Goal: Ask a question

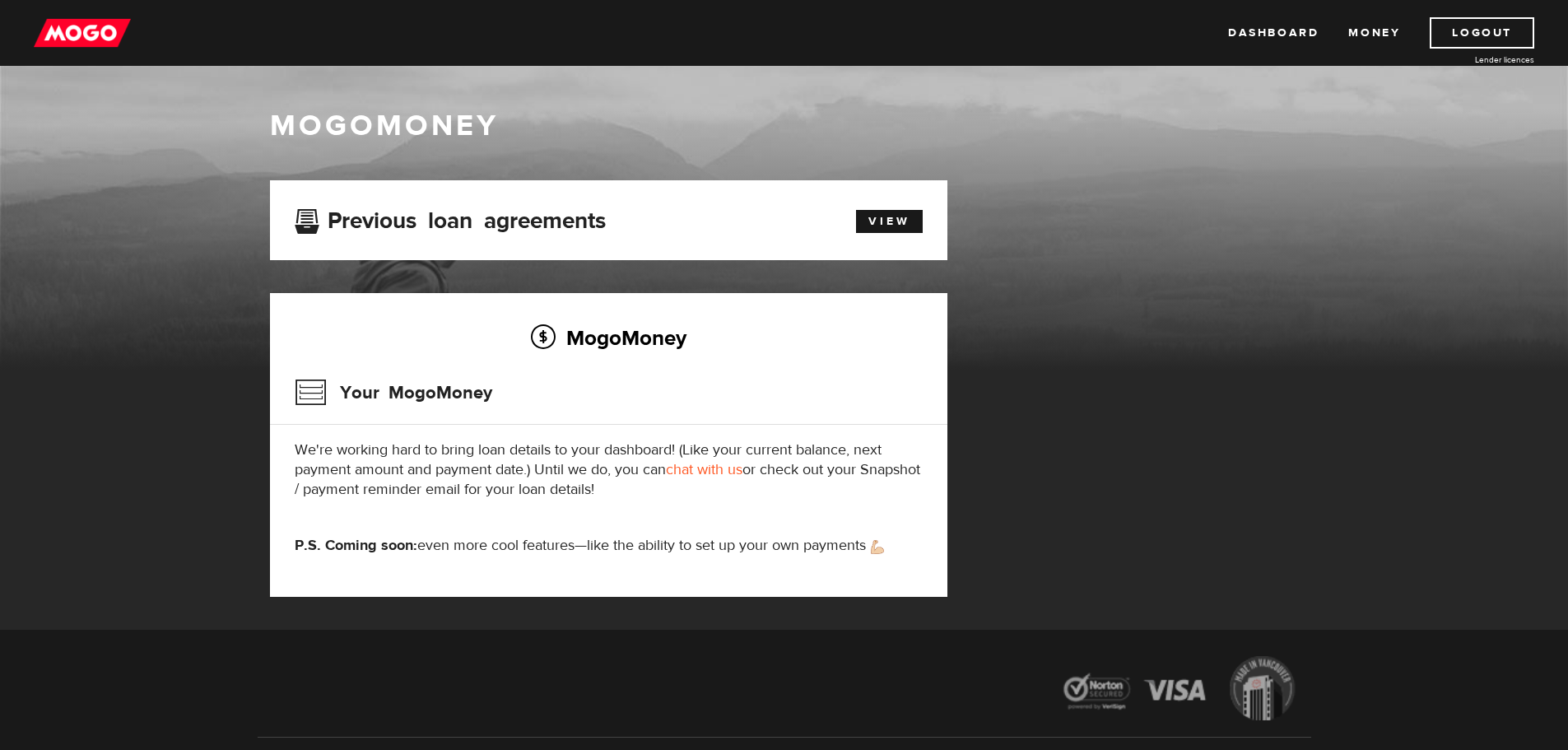
click at [701, 475] on link "chat with us" at bounding box center [704, 470] width 77 height 19
click at [697, 468] on link "chat with us" at bounding box center [704, 470] width 77 height 19
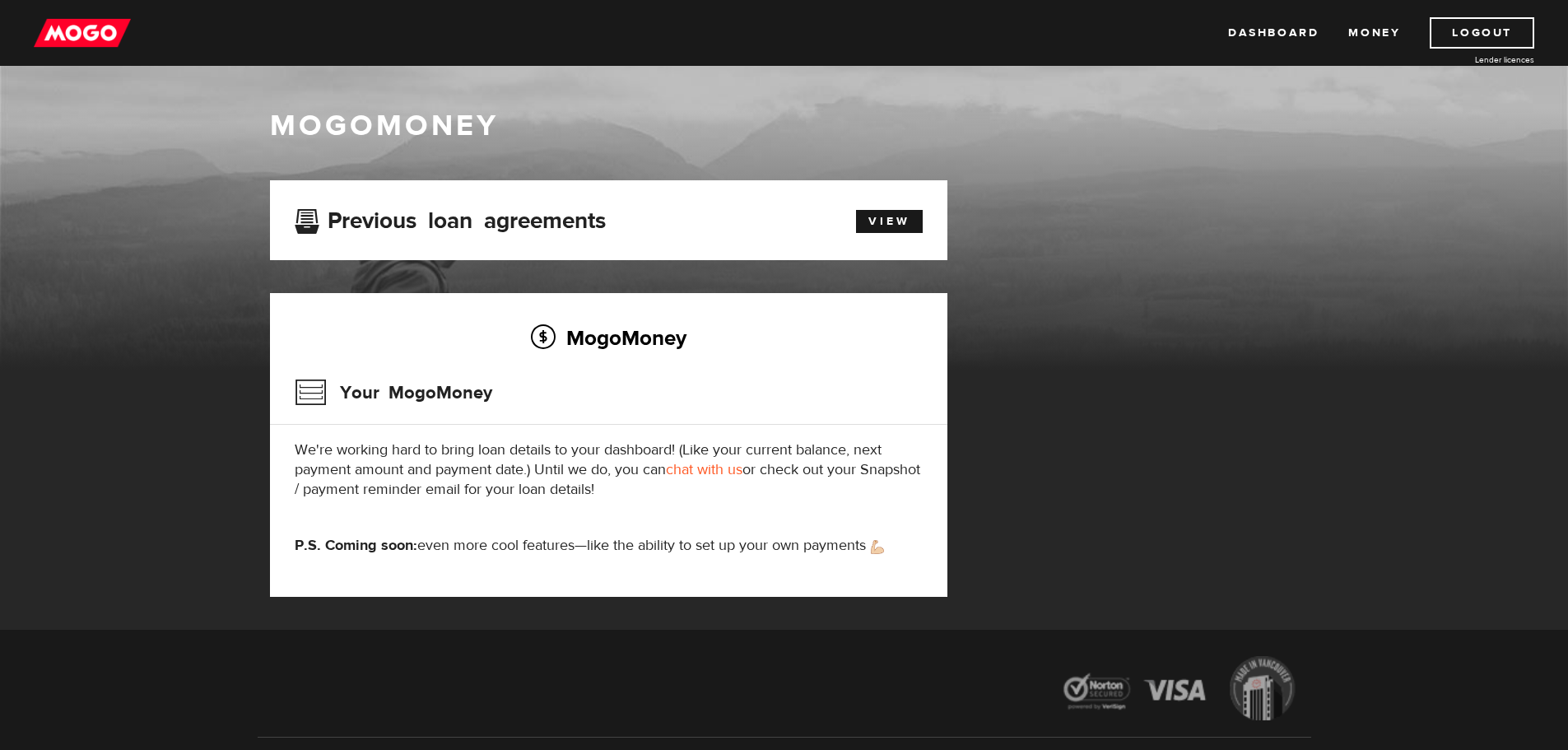
click at [697, 468] on link "chat with us" at bounding box center [704, 470] width 77 height 19
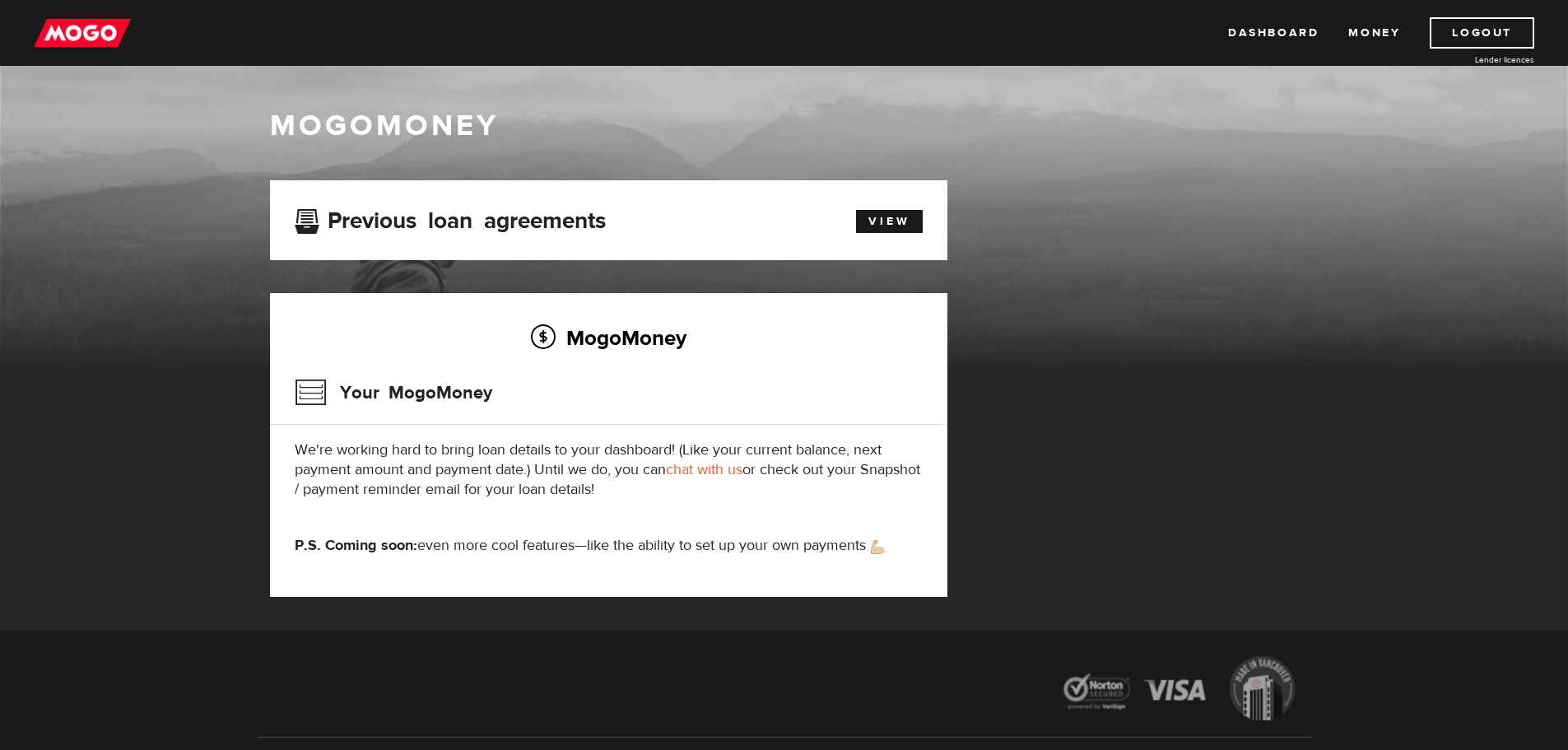
click at [697, 468] on link "chat with us" at bounding box center [704, 470] width 77 height 19
